Goal: Information Seeking & Learning: Learn about a topic

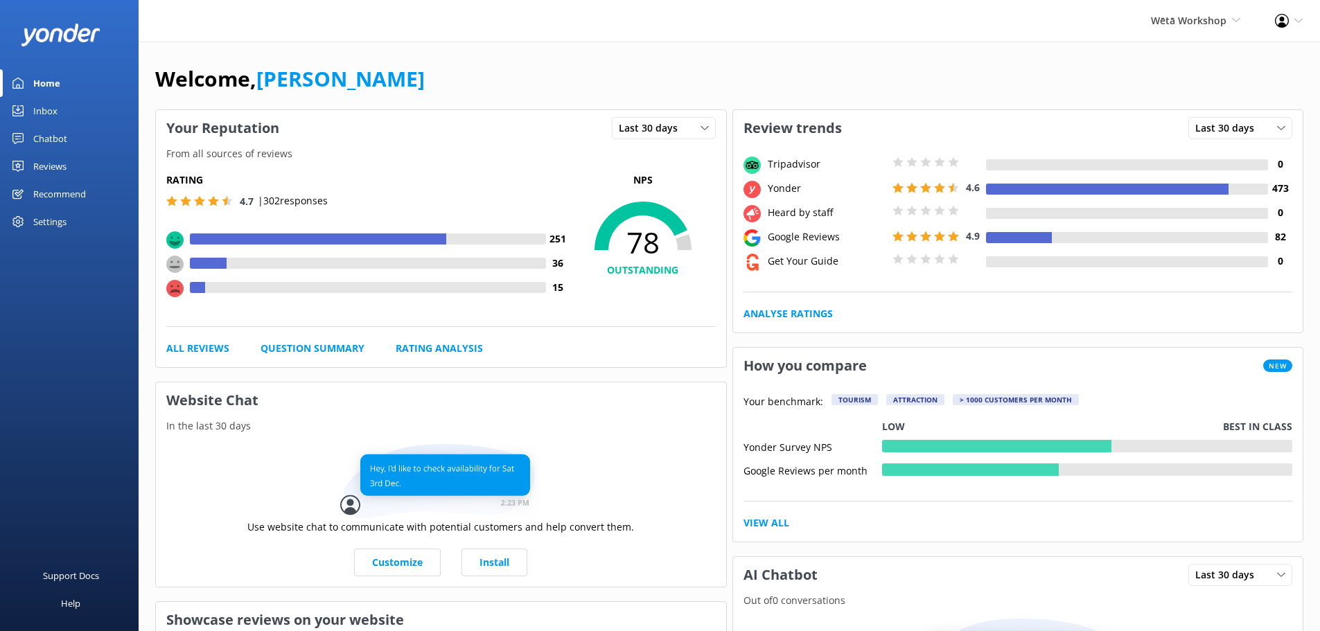
click at [55, 197] on div "Recommend" at bounding box center [59, 194] width 53 height 28
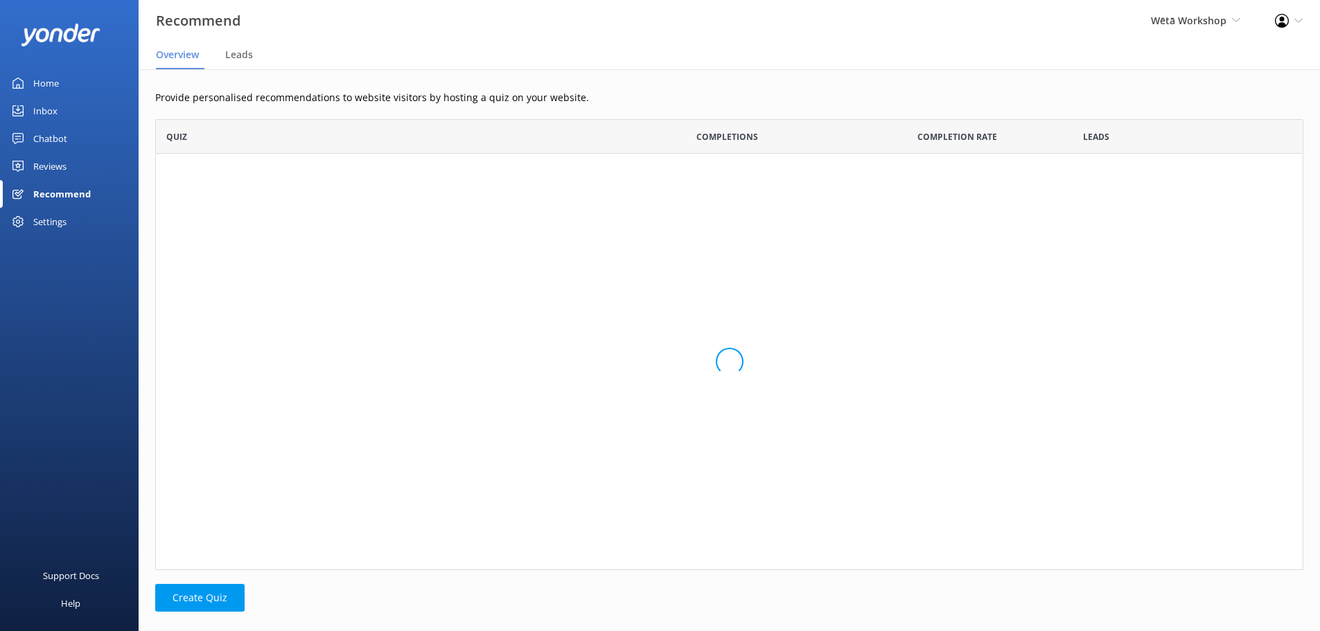
scroll to position [441, 1138]
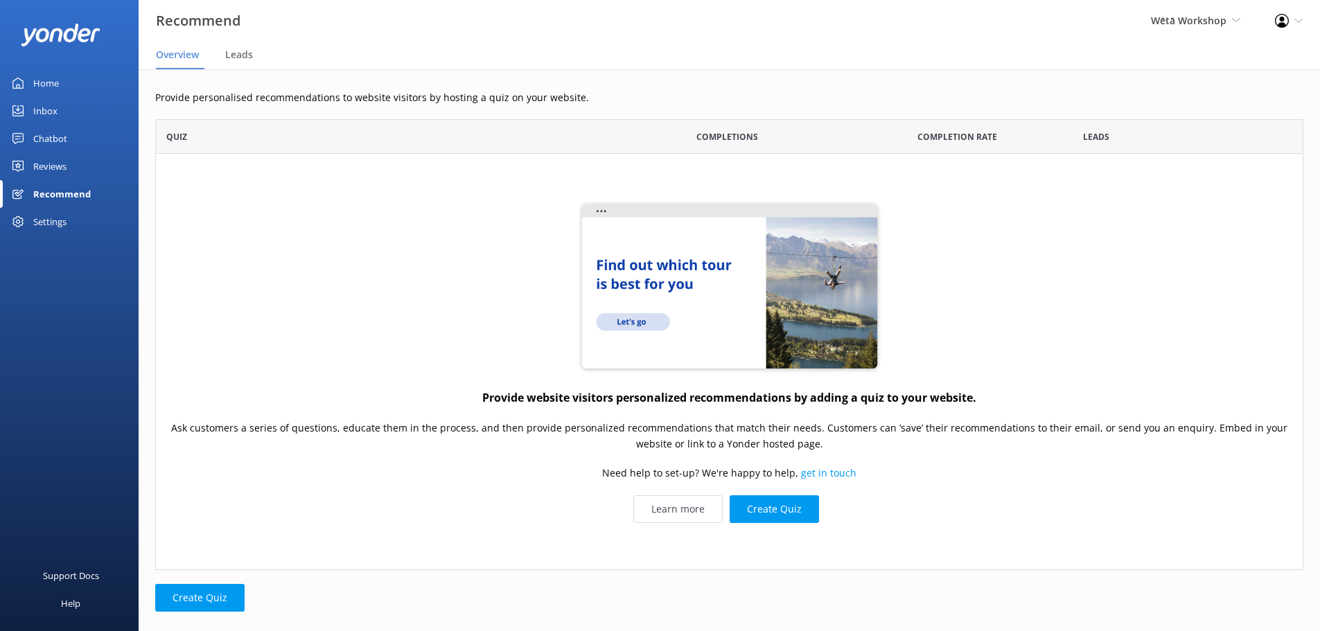
click at [51, 223] on div "Settings" at bounding box center [49, 222] width 33 height 28
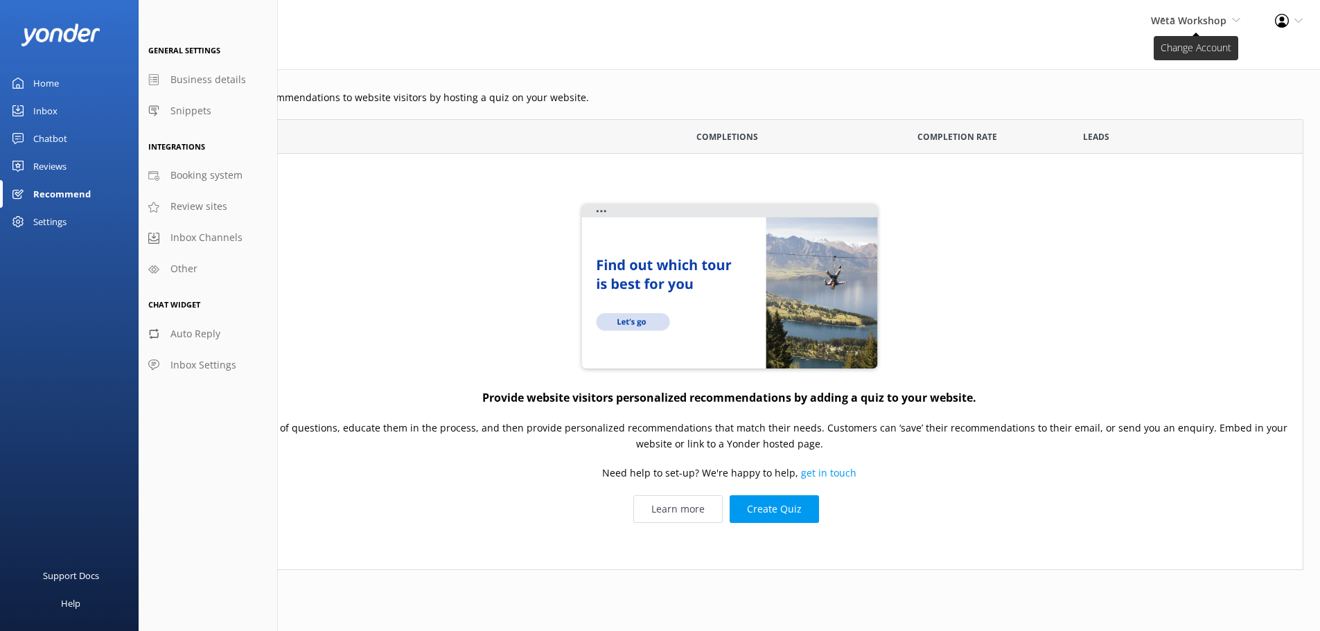
click at [1202, 24] on span "Wētā Workshop" at bounding box center [1189, 20] width 76 height 13
click at [1202, 23] on span "Wētā Workshop" at bounding box center [1189, 20] width 76 height 13
click at [50, 223] on div "Settings" at bounding box center [49, 222] width 33 height 28
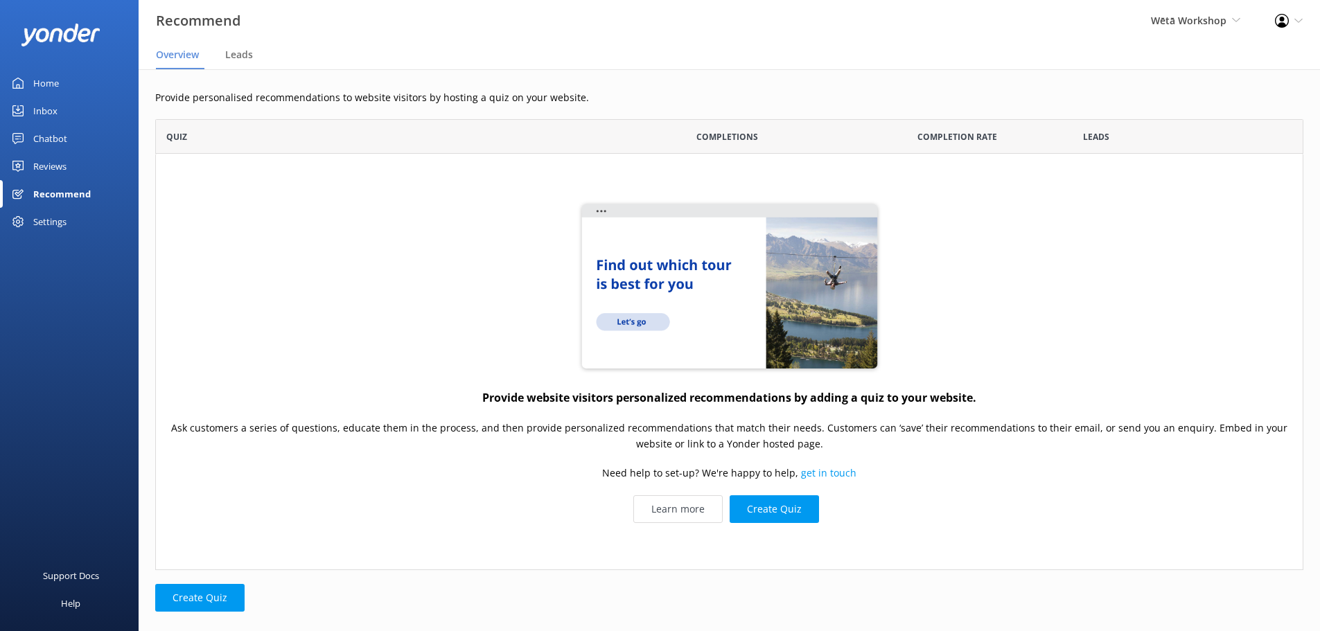
click at [41, 166] on div "Reviews" at bounding box center [49, 166] width 33 height 28
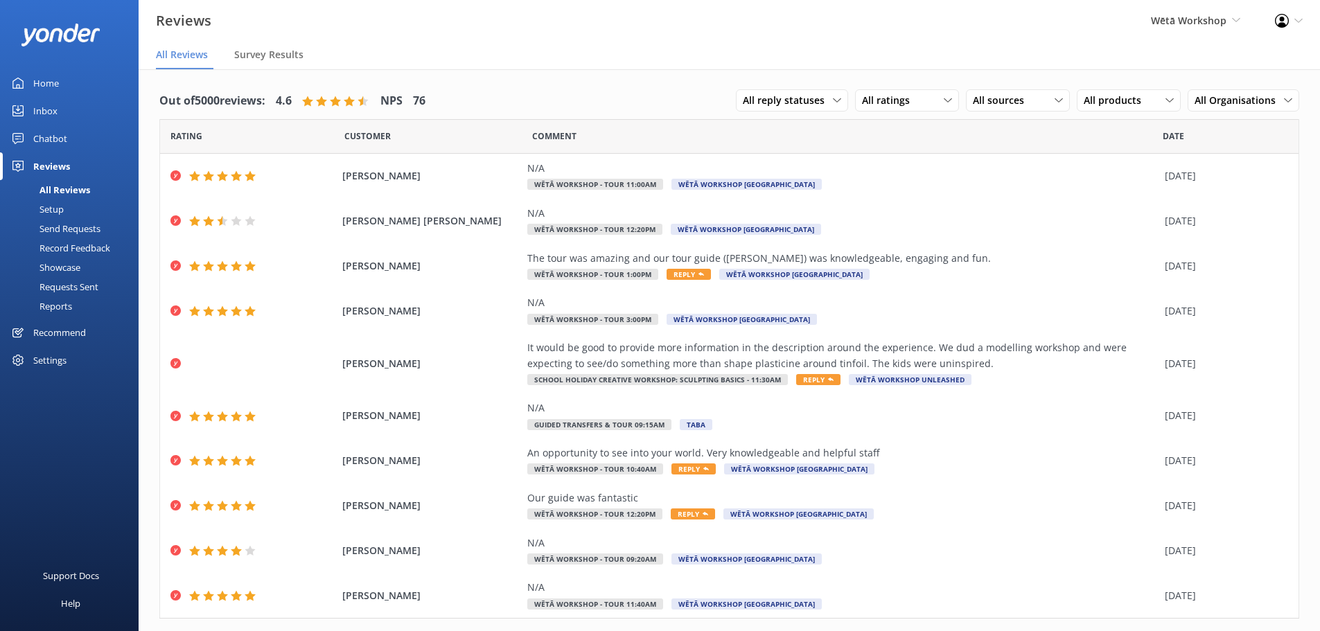
click at [52, 87] on div "Home" at bounding box center [46, 83] width 26 height 28
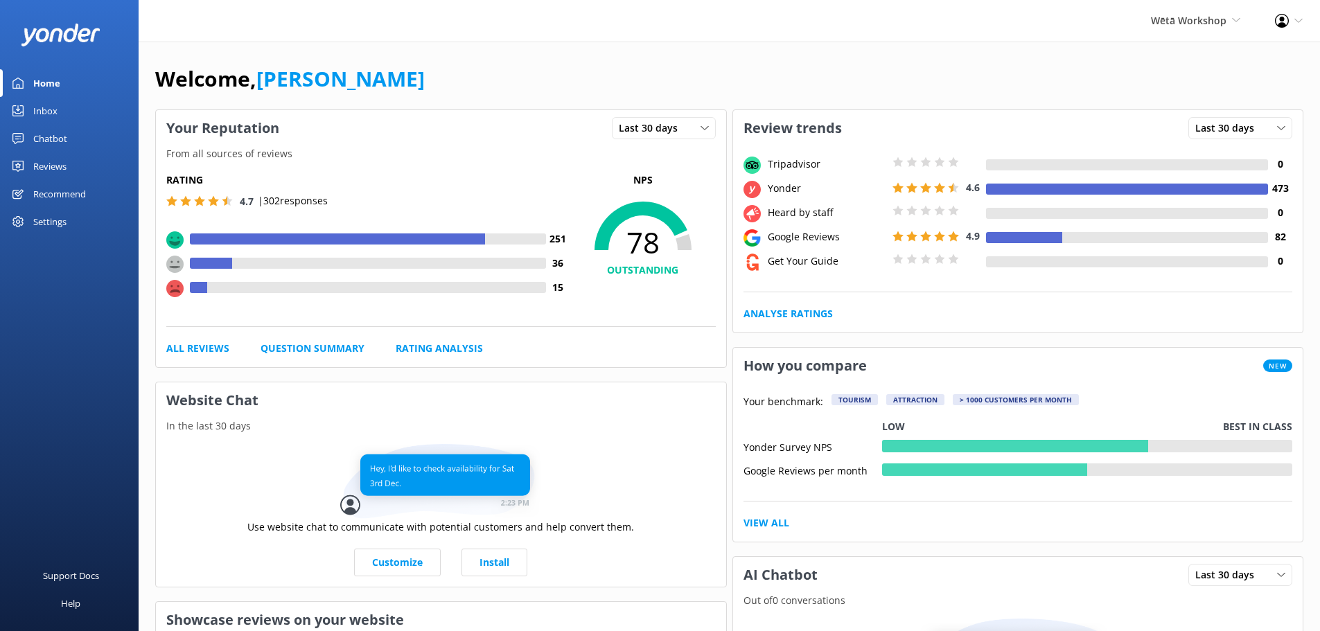
click at [52, 224] on div "Settings" at bounding box center [49, 222] width 33 height 28
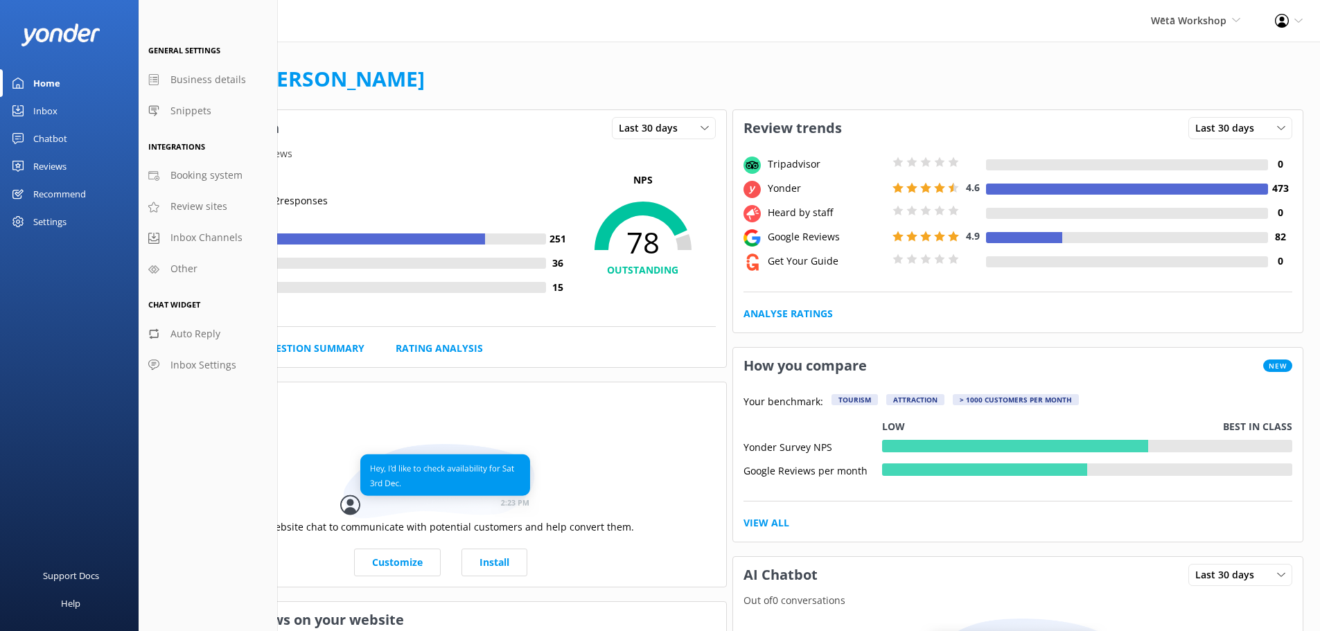
click at [38, 103] on div "Inbox" at bounding box center [45, 111] width 24 height 28
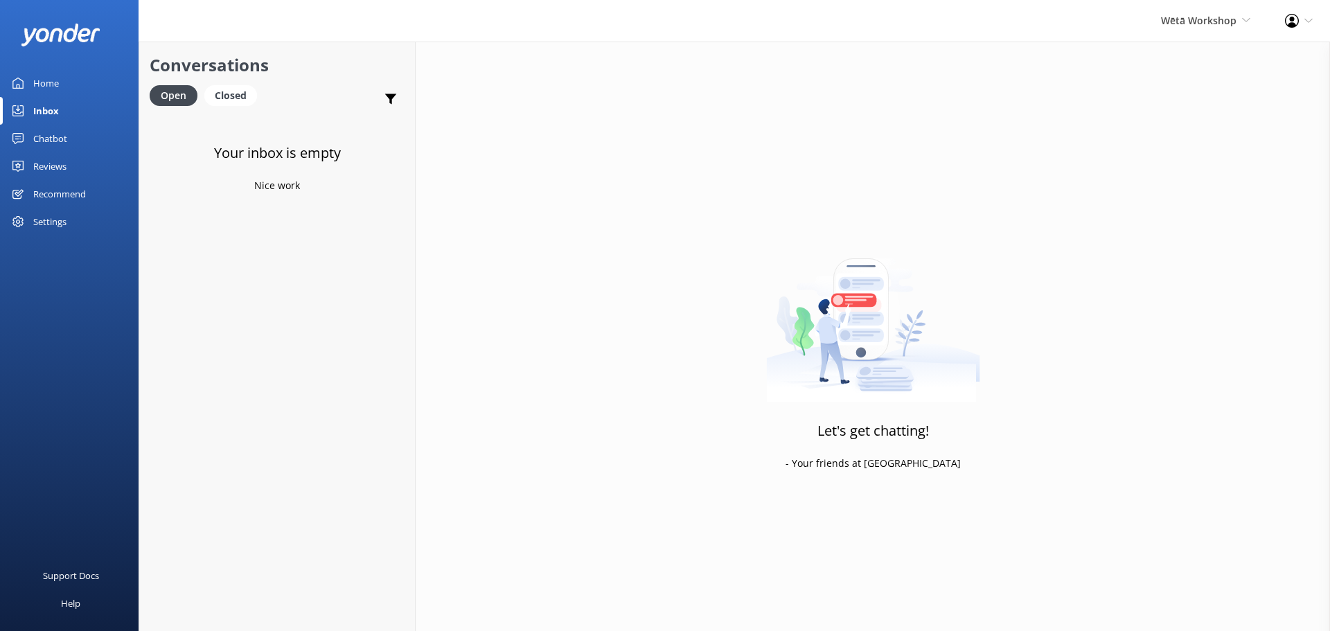
click at [45, 139] on div "Chatbot" at bounding box center [50, 139] width 34 height 28
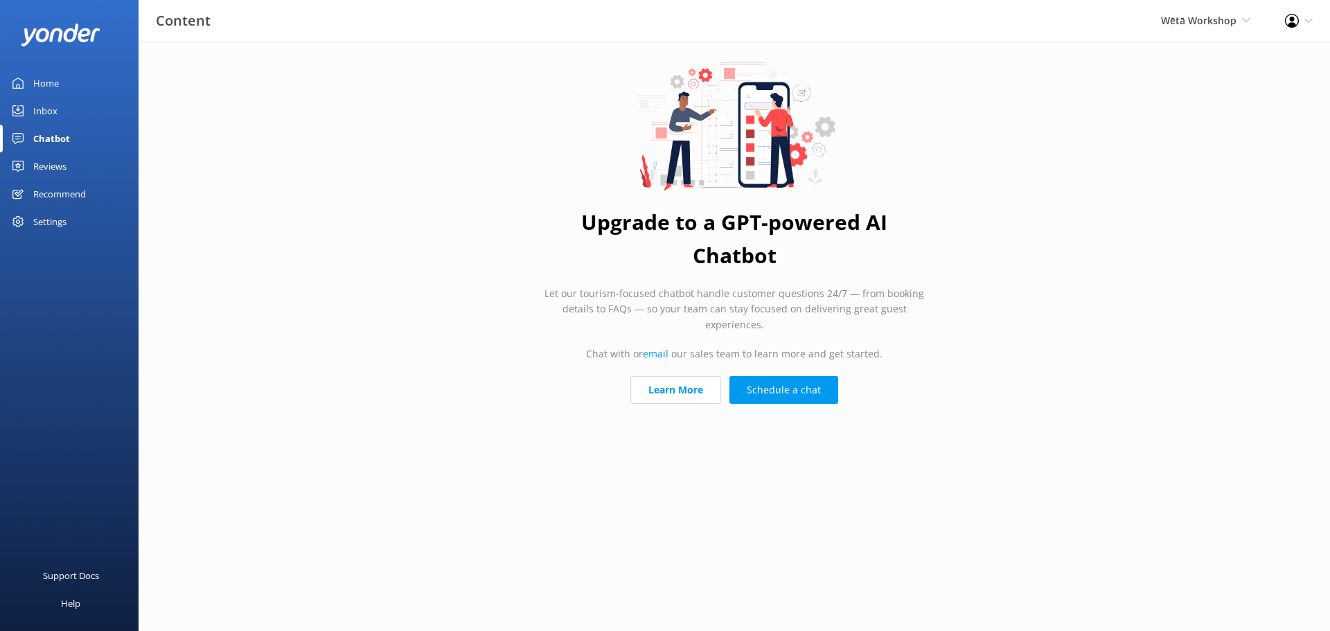
click at [28, 170] on link "Reviews" at bounding box center [69, 166] width 139 height 28
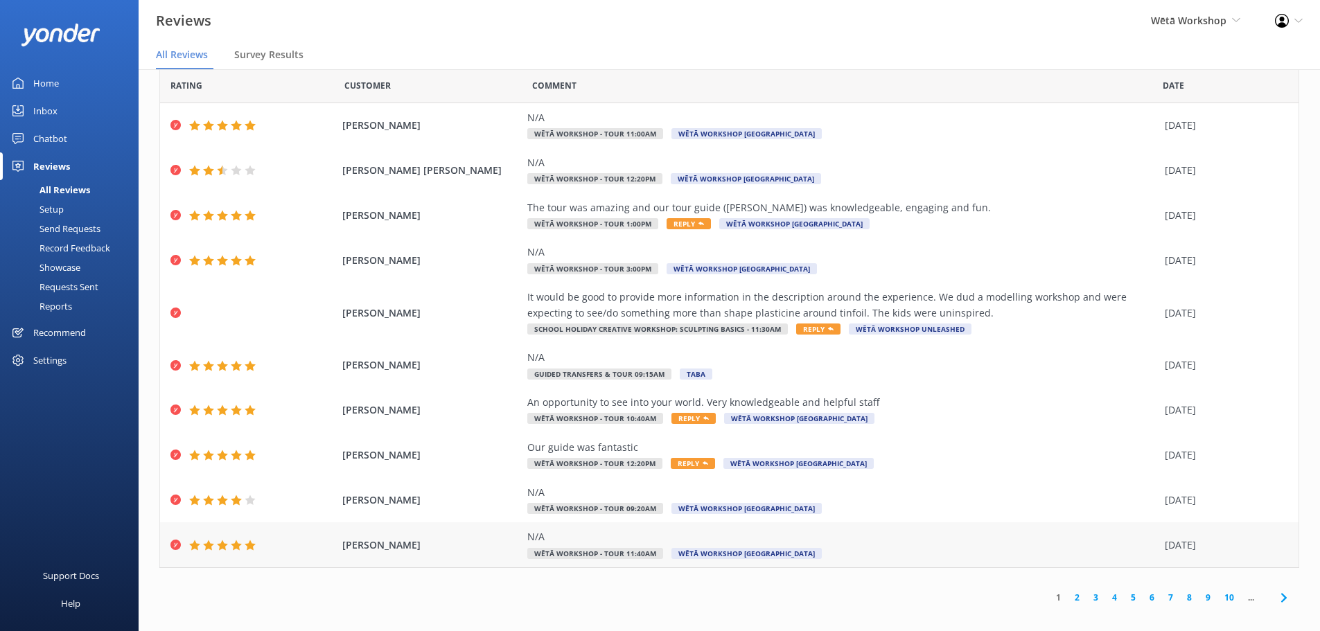
scroll to position [28, 0]
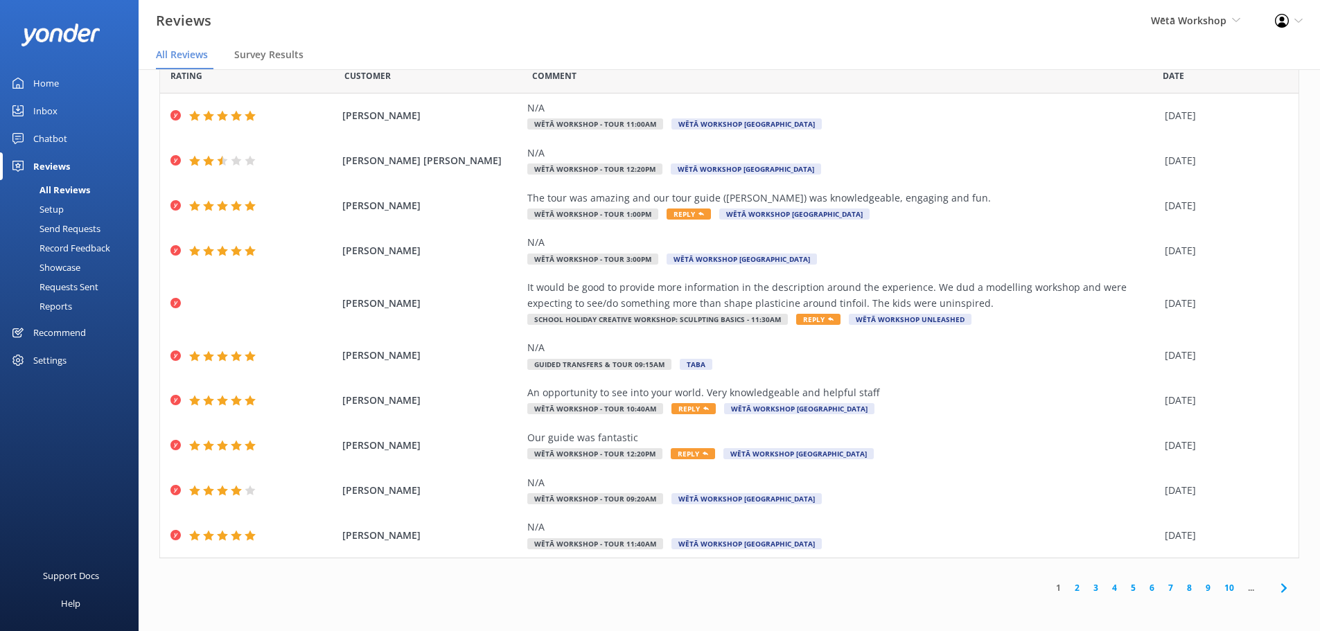
click at [1073, 588] on link "2" at bounding box center [1077, 587] width 19 height 13
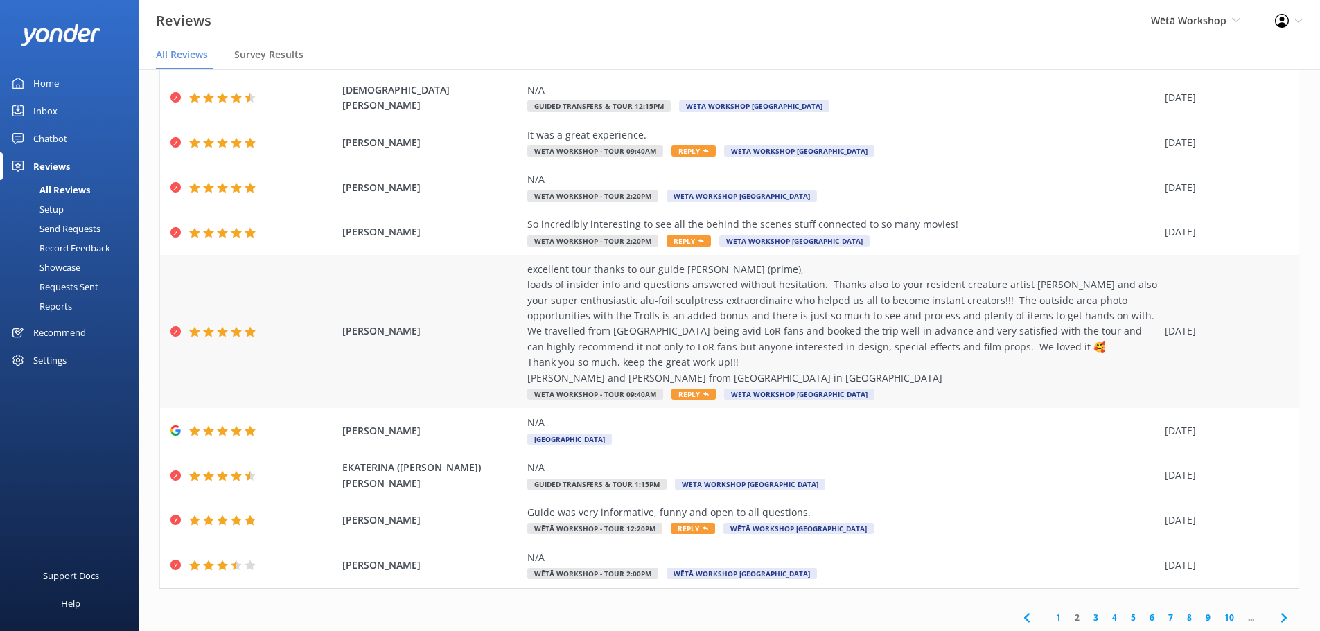
scroll to position [126, 0]
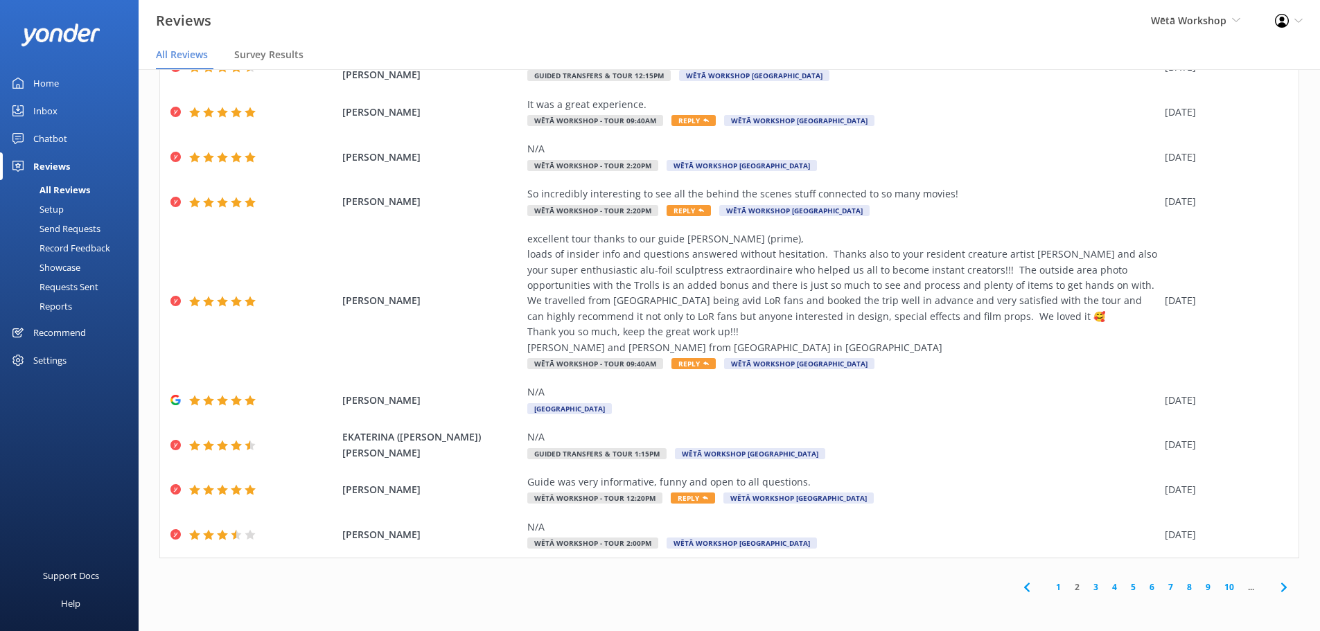
click at [1087, 584] on link "3" at bounding box center [1096, 587] width 19 height 13
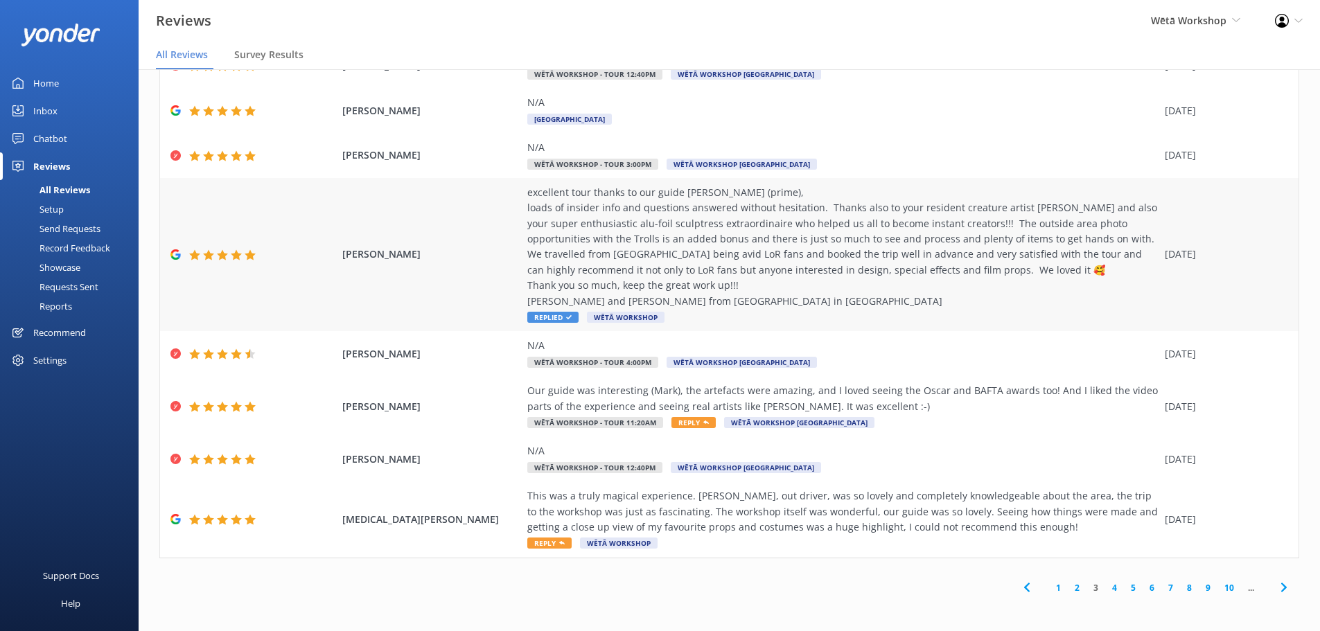
scroll to position [103, 0]
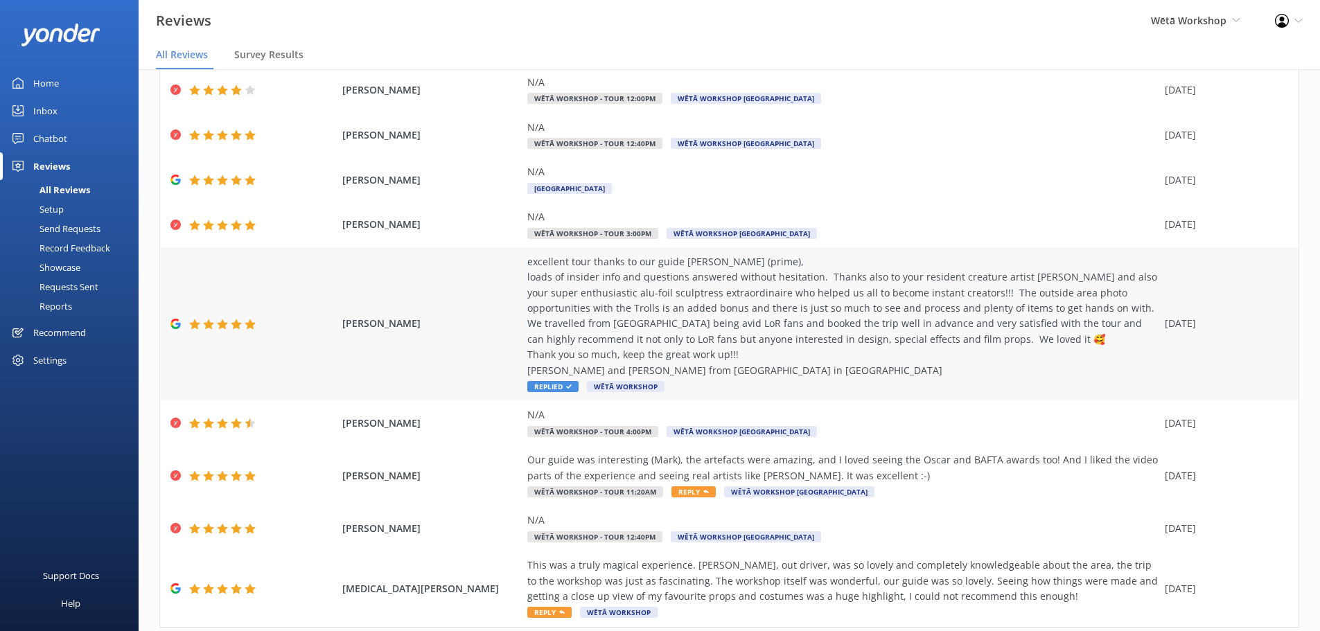
click at [598, 335] on div "excellent tour thanks to our guide [PERSON_NAME] (prime), loads of insider info…" at bounding box center [842, 316] width 631 height 124
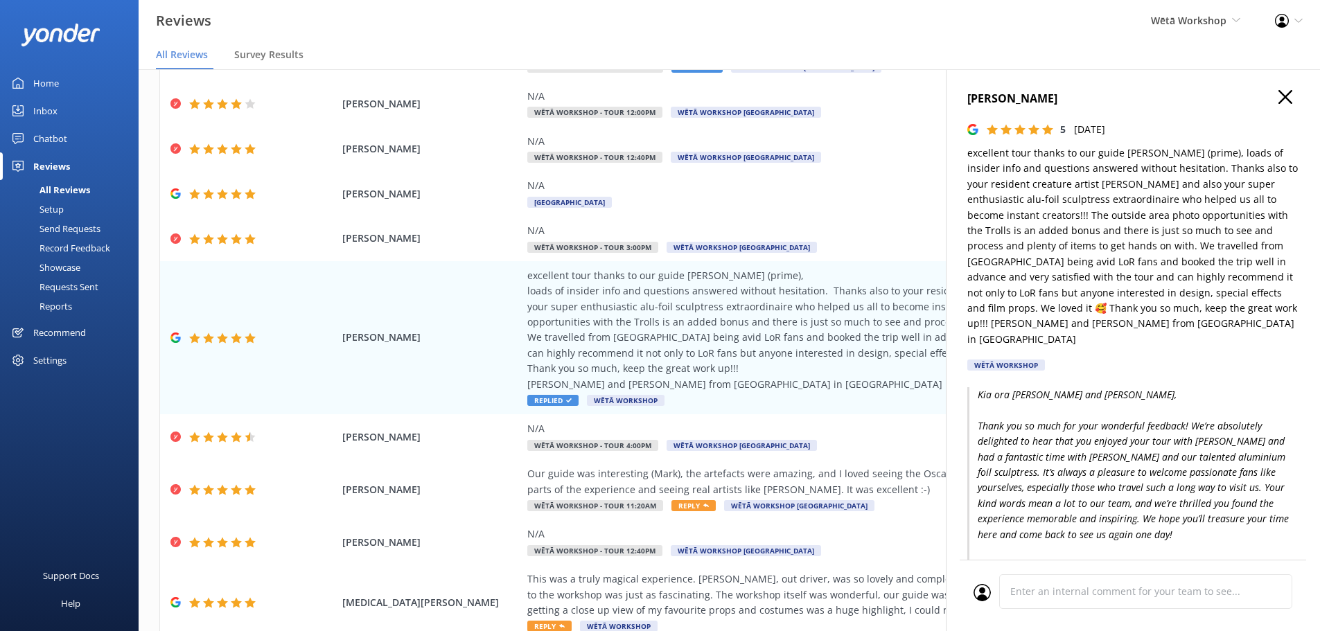
scroll to position [0, 0]
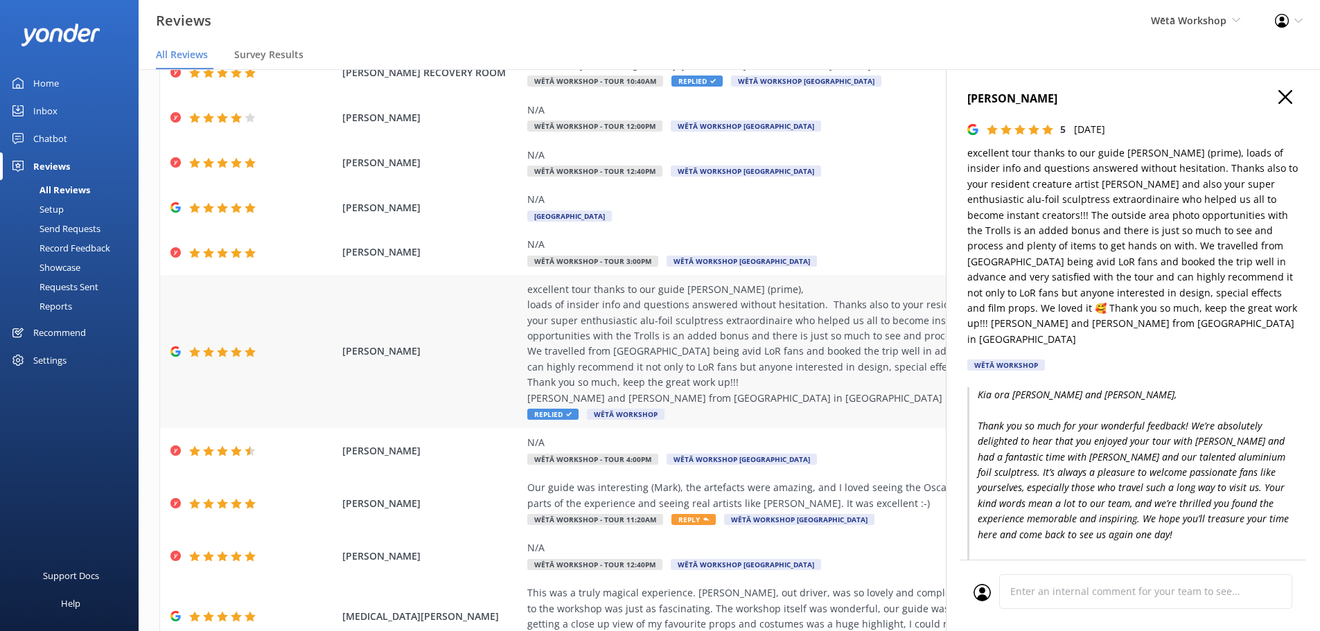
click at [768, 344] on div "excellent tour thanks to our guide [PERSON_NAME] (prime), loads of insider info…" at bounding box center [842, 344] width 631 height 124
click at [689, 82] on span "Replied" at bounding box center [696, 81] width 51 height 11
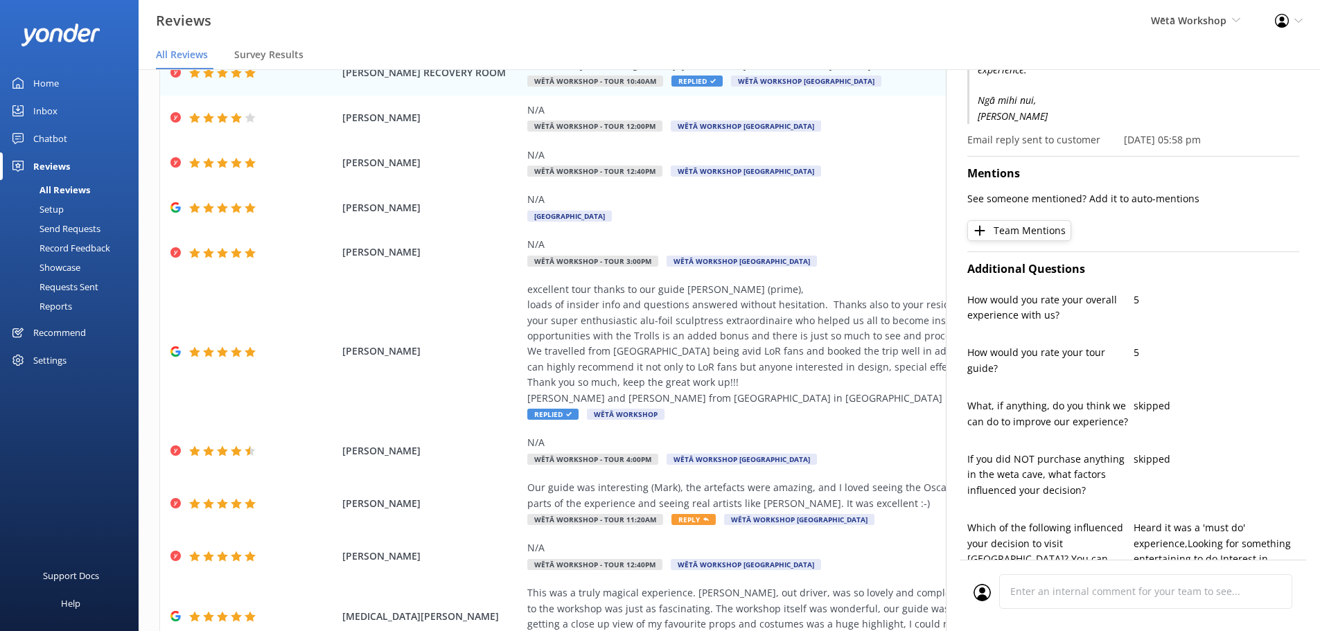
scroll to position [139, 0]
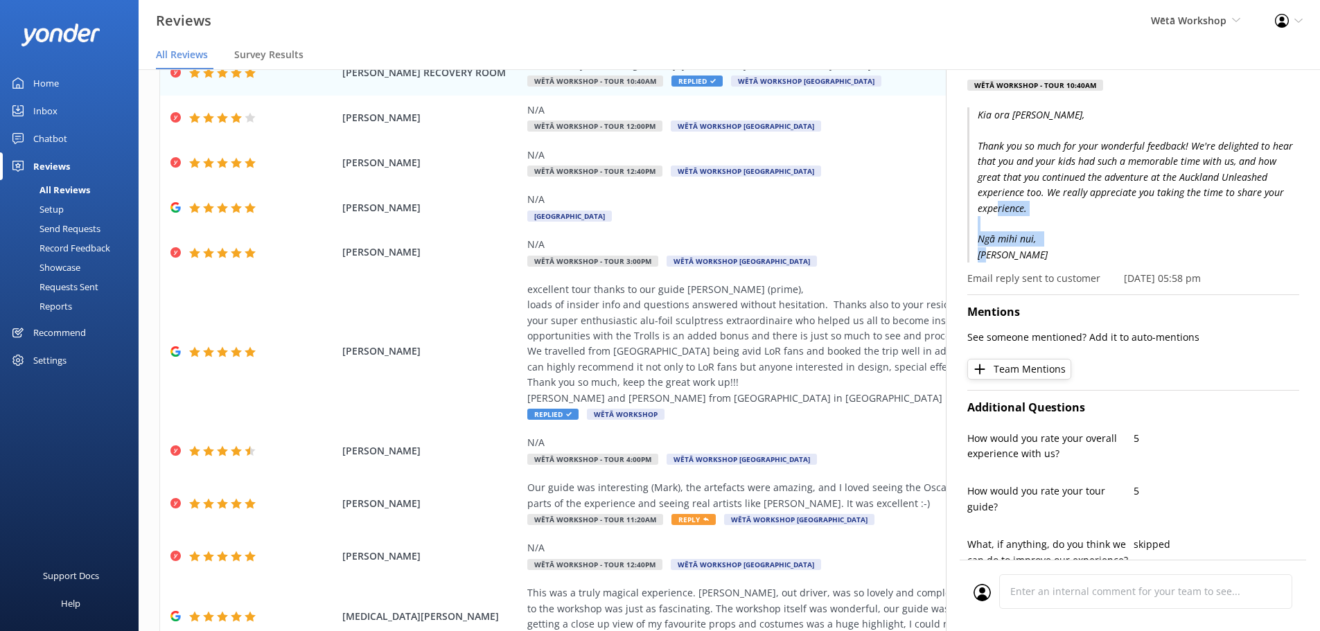
drag, startPoint x: 1064, startPoint y: 254, endPoint x: 977, endPoint y: 240, distance: 88.4
click at [977, 240] on p "Kia ora [PERSON_NAME], Thank you so much for your wonderful feedback! We're del…" at bounding box center [1133, 184] width 332 height 155
click at [1149, 264] on div "Kia ora [PERSON_NAME], Thank you so much for your wonderful feedback! We're del…" at bounding box center [1133, 196] width 332 height 179
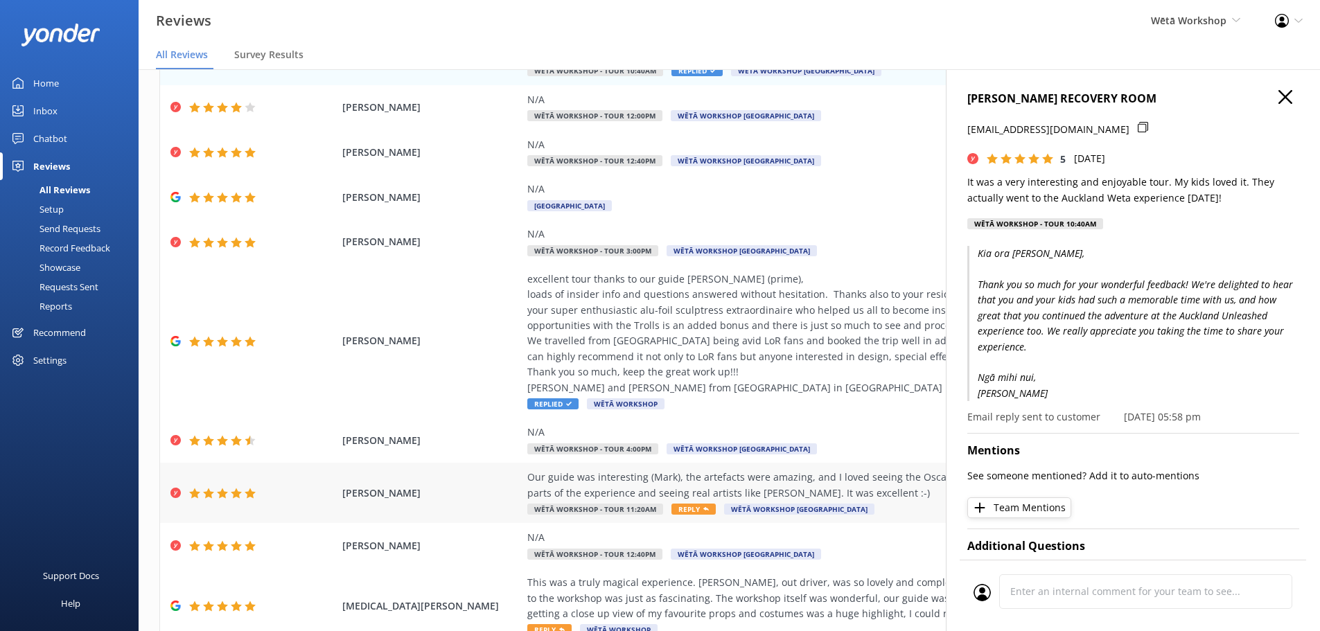
scroll to position [173, 0]
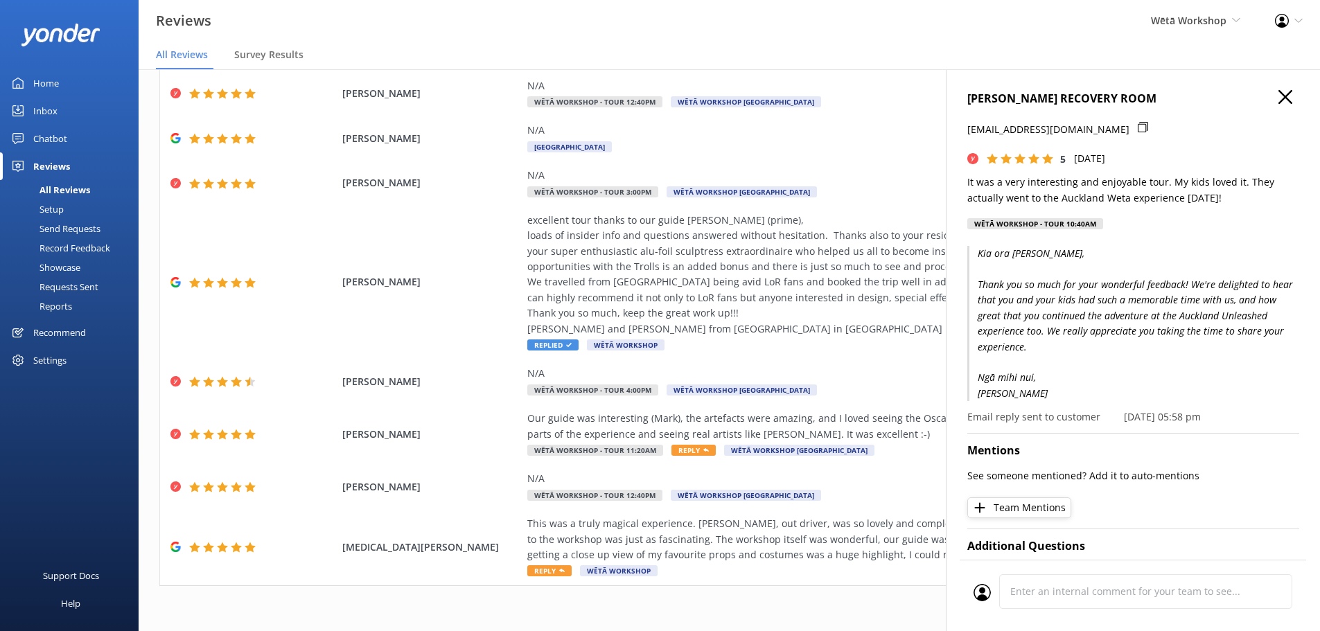
click at [1279, 99] on icon "button" at bounding box center [1285, 97] width 14 height 14
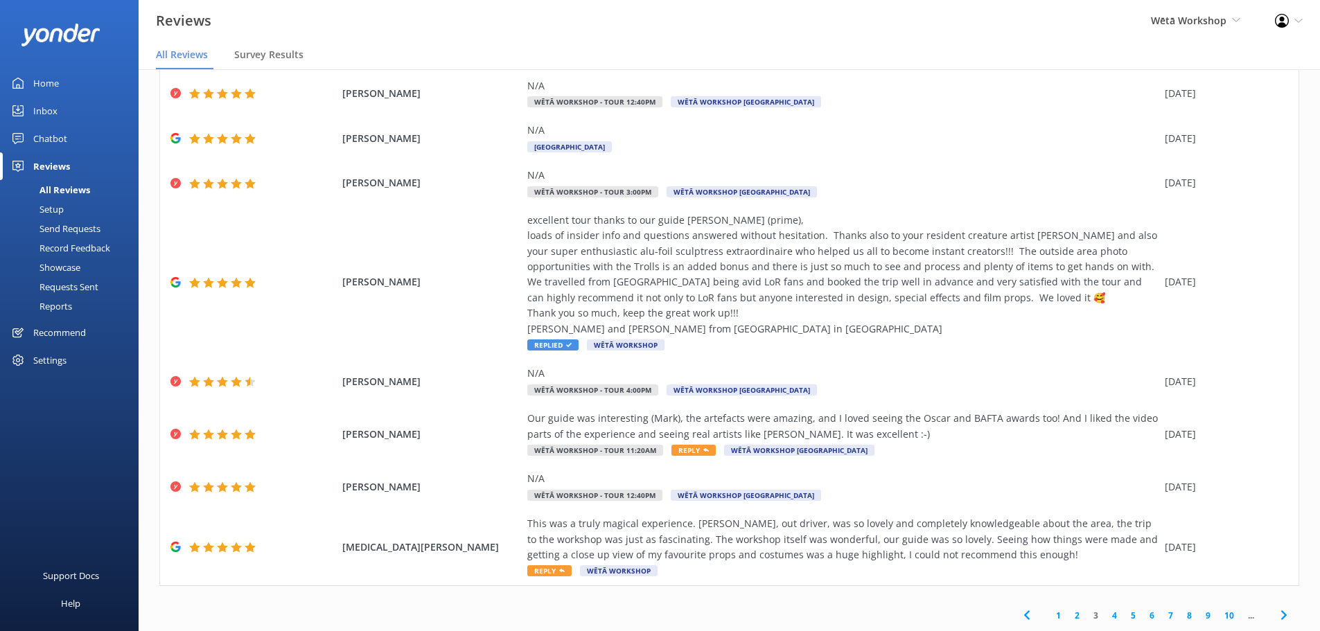
click at [1105, 617] on link "4" at bounding box center [1114, 615] width 19 height 13
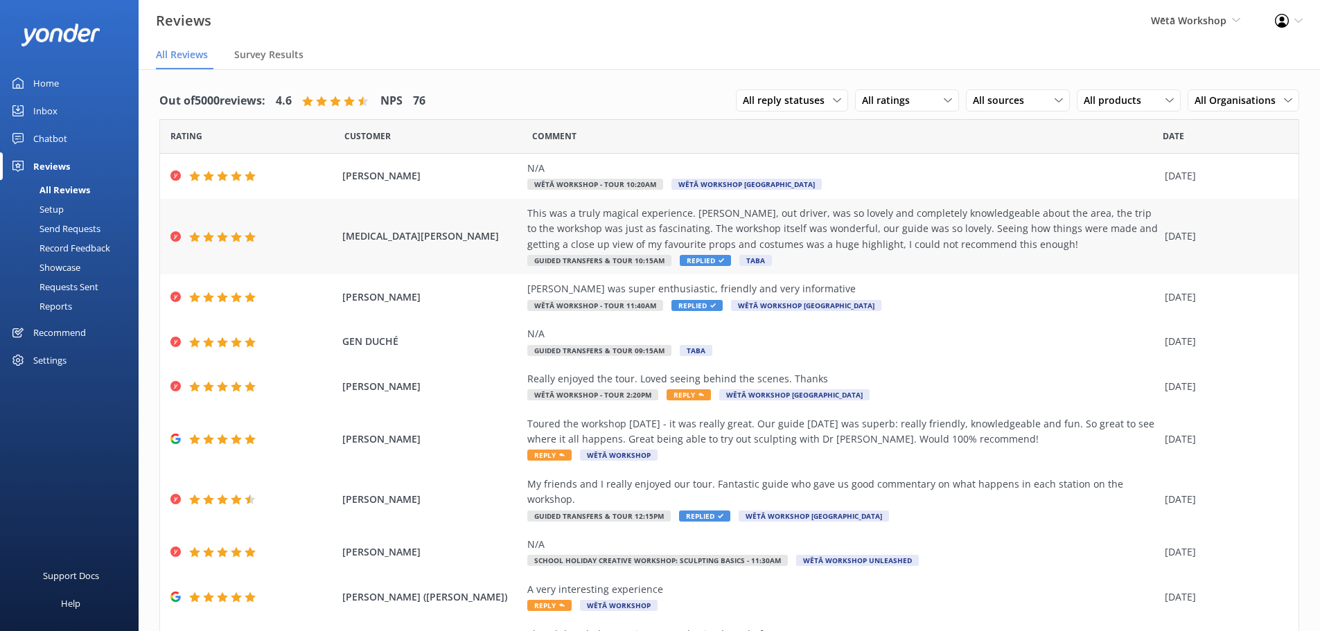
click at [825, 241] on div "This was a truly magical experience. [PERSON_NAME], out driver, was so lovely a…" at bounding box center [842, 229] width 631 height 46
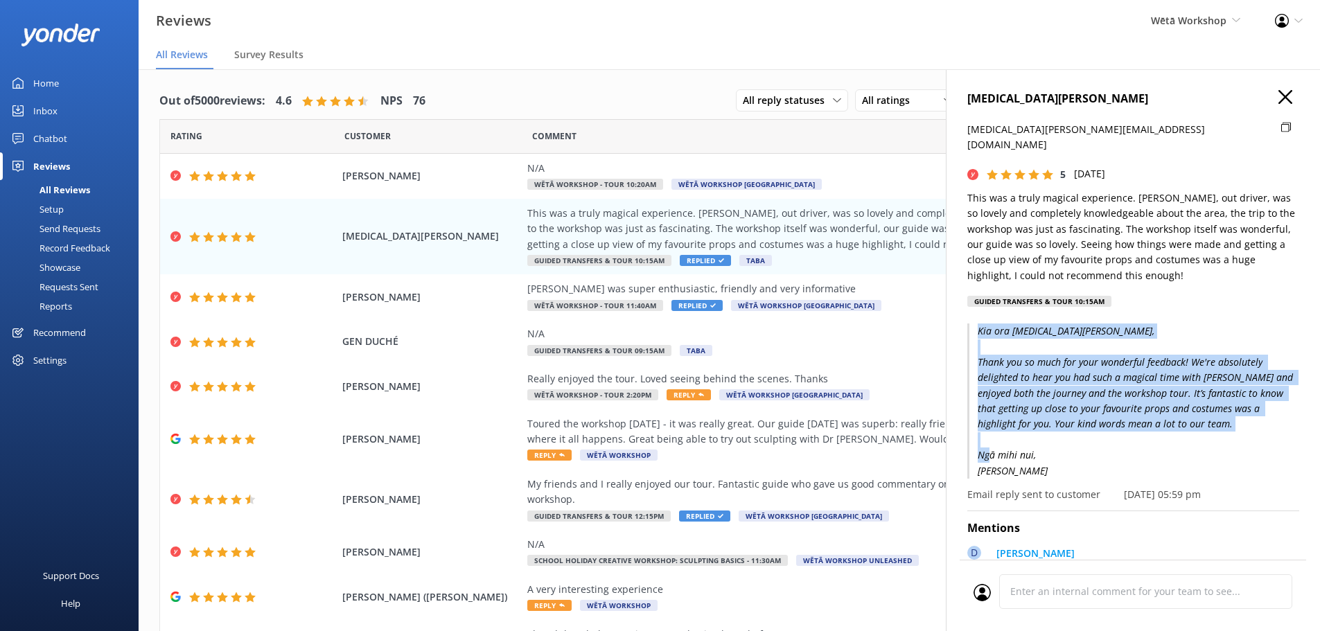
drag, startPoint x: 979, startPoint y: 317, endPoint x: 1132, endPoint y: 457, distance: 206.5
click at [1132, 457] on p "Kia ora [MEDICAL_DATA][PERSON_NAME], Thank you so much for your wonderful feedb…" at bounding box center [1133, 401] width 332 height 155
drag, startPoint x: 1132, startPoint y: 457, endPoint x: 974, endPoint y: 315, distance: 212.5
click at [974, 324] on p "Kia ora [MEDICAL_DATA][PERSON_NAME], Thank you so much for your wonderful feedb…" at bounding box center [1133, 401] width 332 height 155
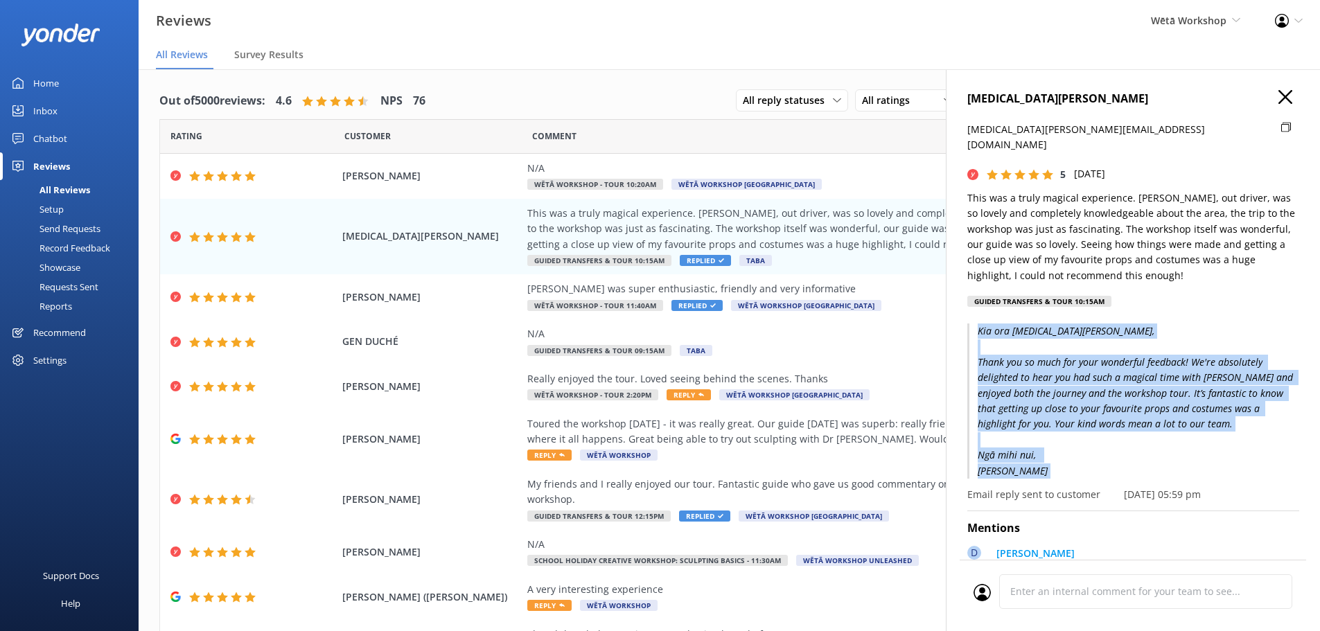
click at [975, 324] on p "Kia ora [MEDICAL_DATA][PERSON_NAME], Thank you so much for your wonderful feedb…" at bounding box center [1133, 401] width 332 height 155
drag, startPoint x: 1037, startPoint y: 408, endPoint x: 1063, endPoint y: 452, distance: 51.2
click at [1063, 452] on p "Kia ora [MEDICAL_DATA][PERSON_NAME], Thank you so much for your wonderful feedb…" at bounding box center [1133, 401] width 332 height 155
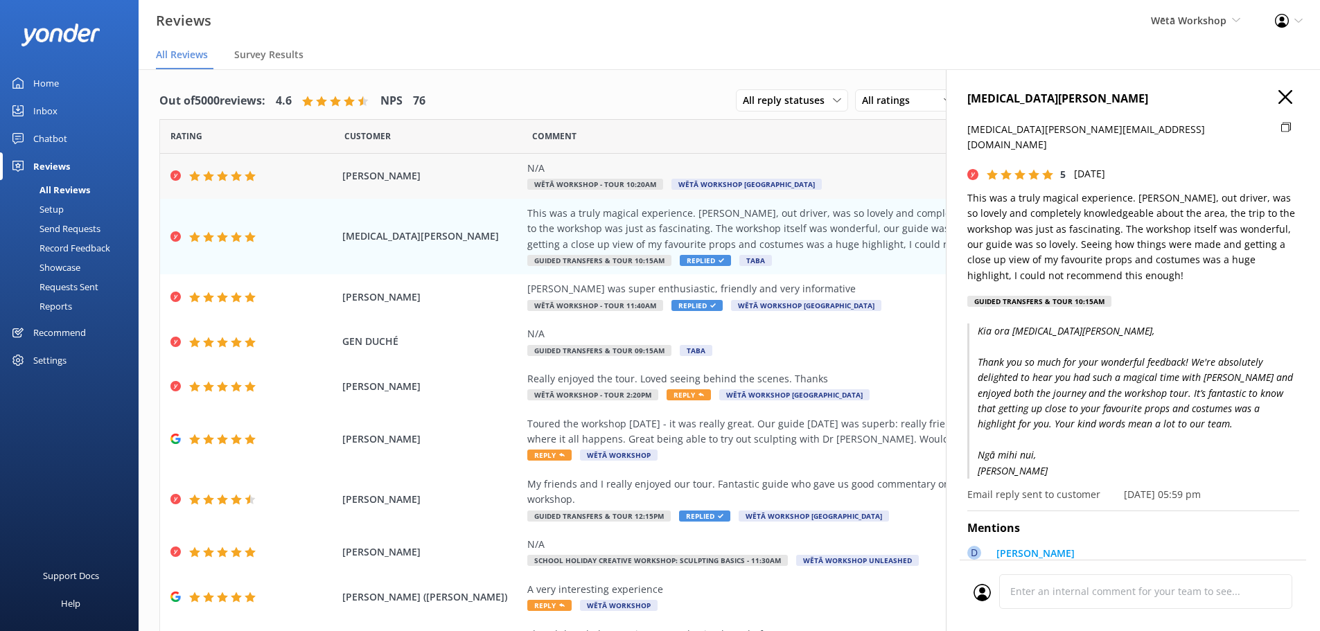
click at [658, 171] on div "N/A" at bounding box center [842, 168] width 631 height 15
